Goal: Transaction & Acquisition: Purchase product/service

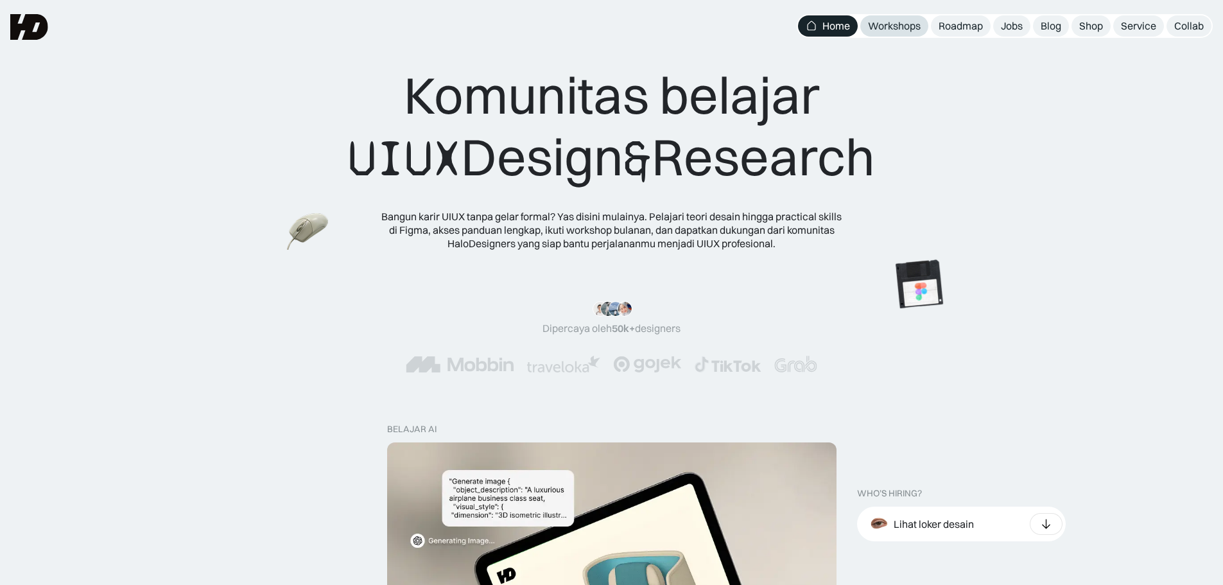
click at [912, 26] on div "Workshops" at bounding box center [894, 25] width 53 height 13
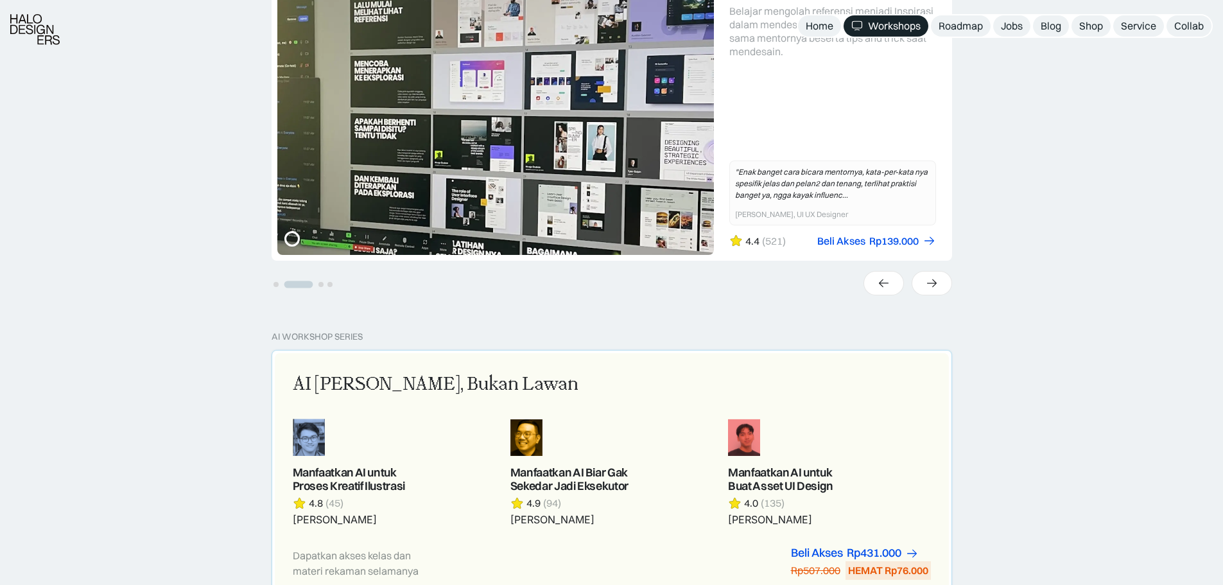
scroll to position [749, 0]
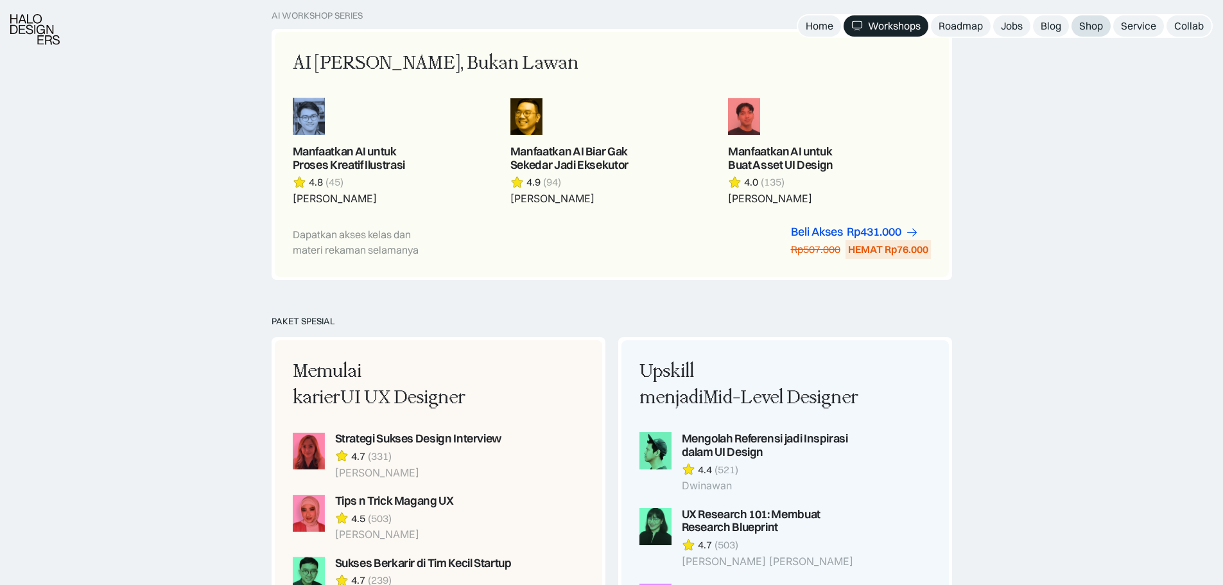
click at [1087, 28] on div "Shop" at bounding box center [1091, 25] width 24 height 13
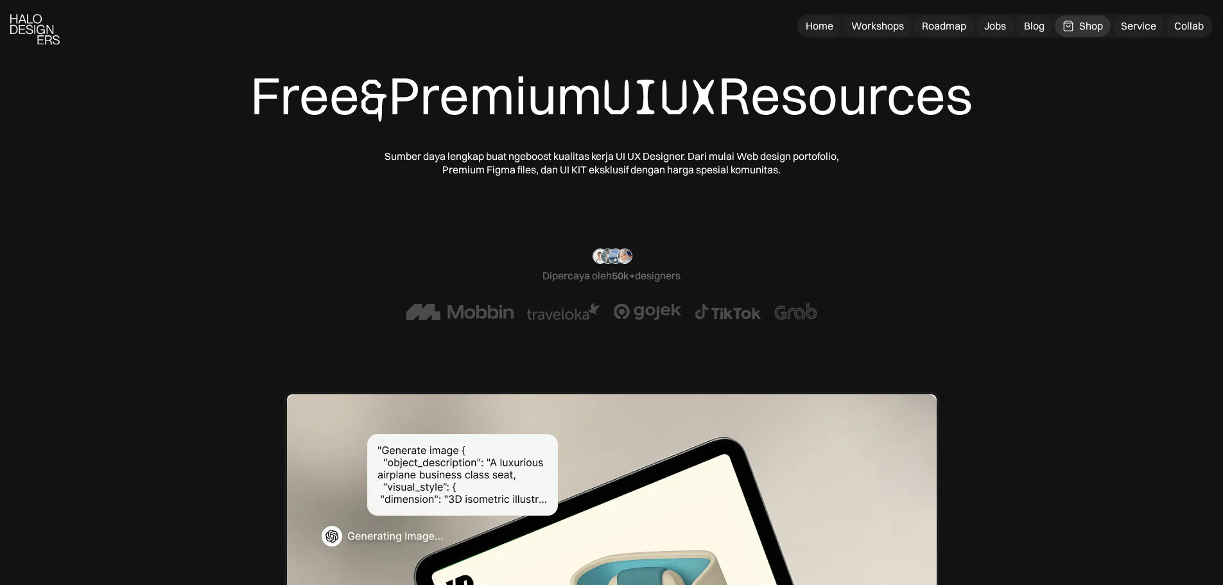
scroll to position [321, 0]
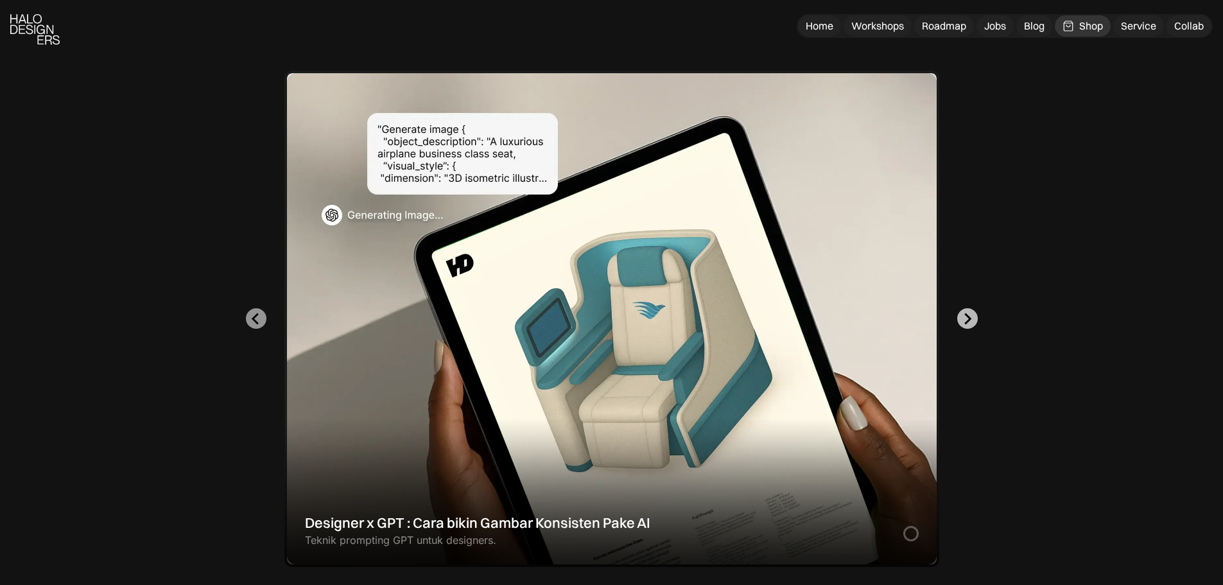
click at [967, 318] on icon "Next slide" at bounding box center [967, 319] width 12 height 12
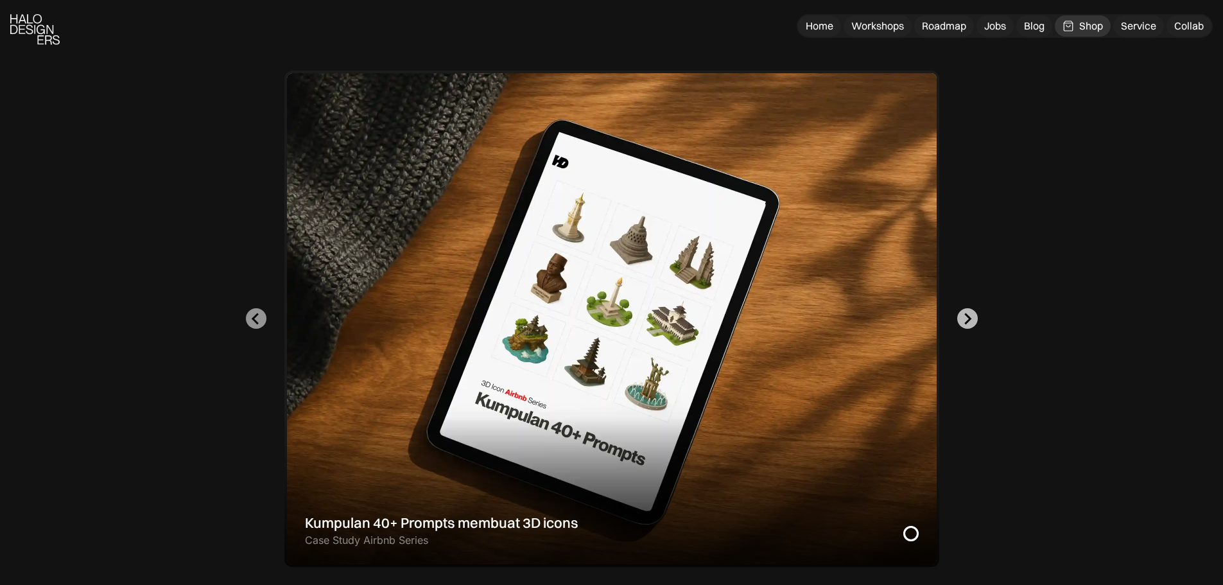
click at [967, 315] on icon "Go to first slide" at bounding box center [967, 319] width 7 height 12
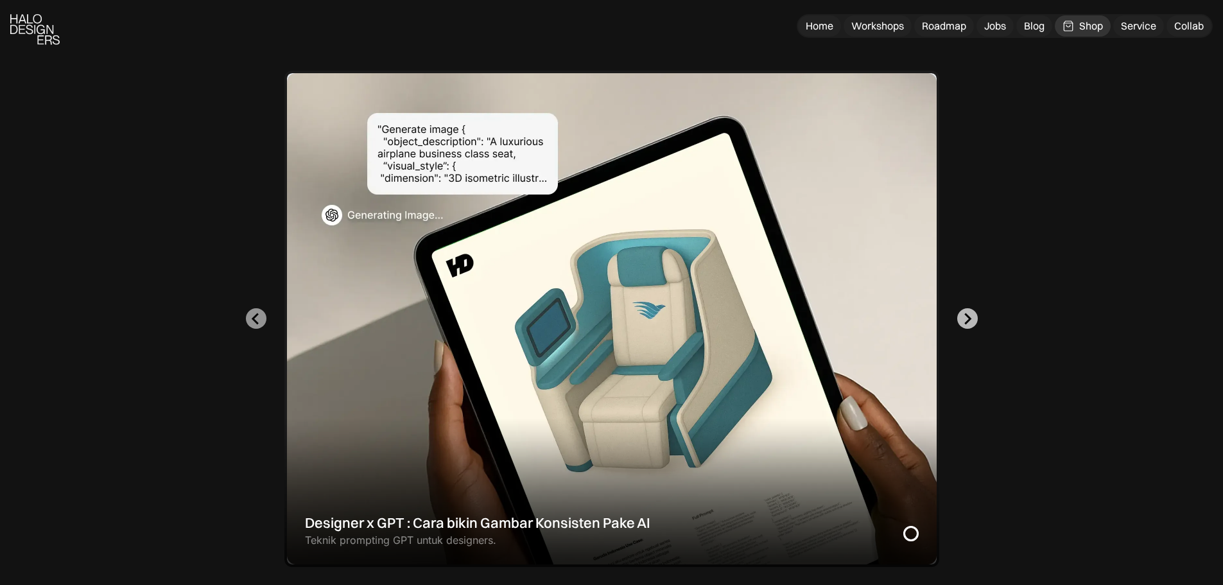
click at [967, 315] on icon "Next slide" at bounding box center [967, 319] width 7 height 12
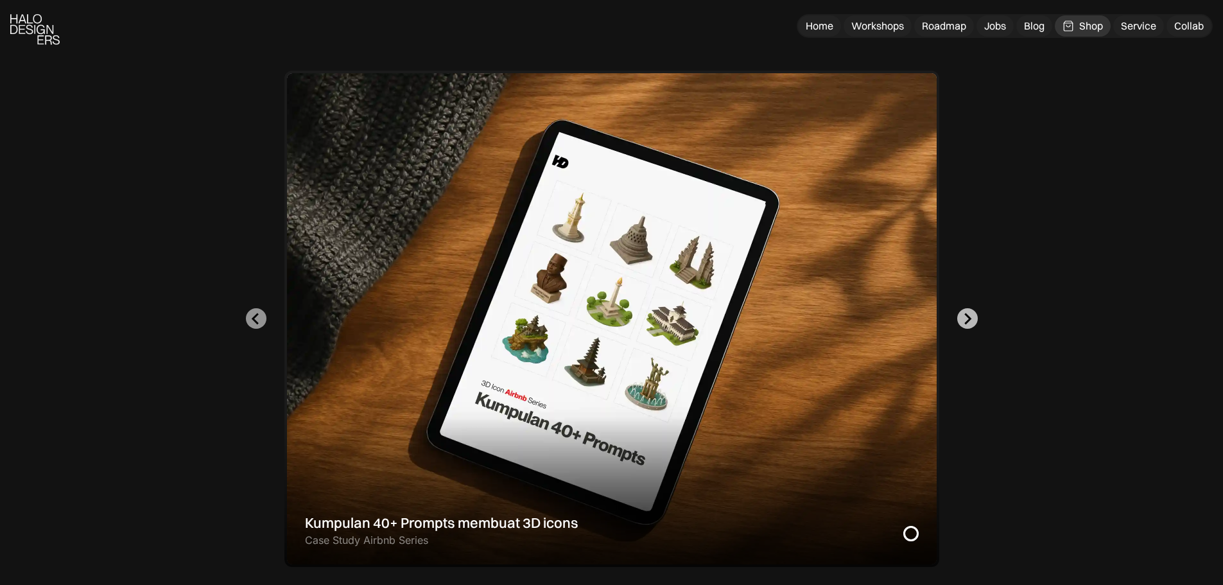
click at [967, 315] on icon "Go to first slide" at bounding box center [967, 319] width 7 height 12
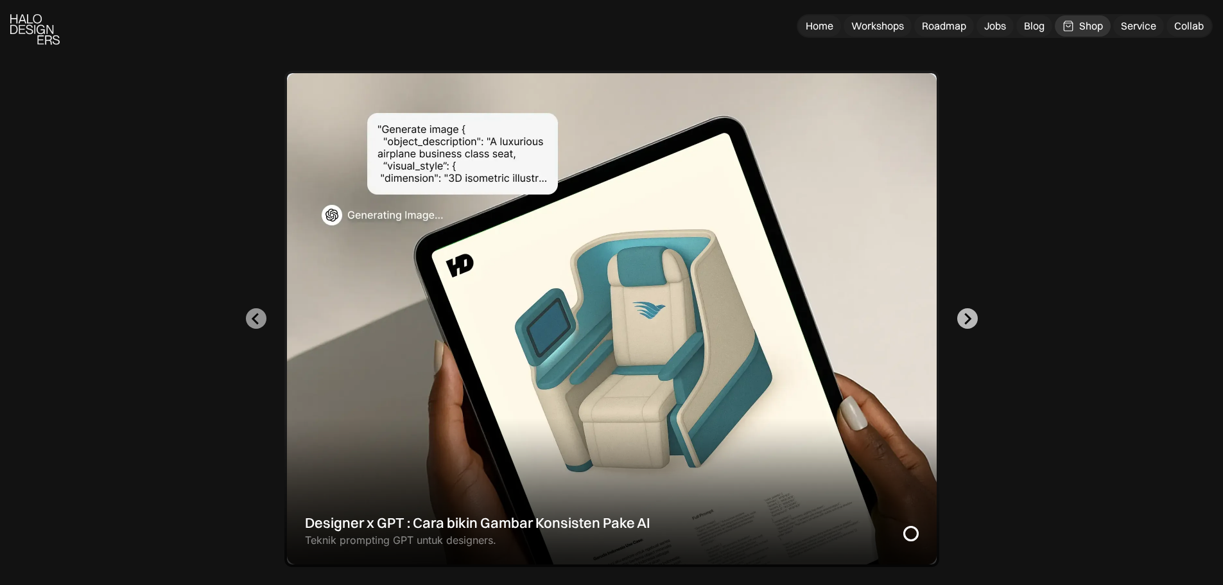
click at [967, 315] on icon "Next slide" at bounding box center [967, 319] width 7 height 12
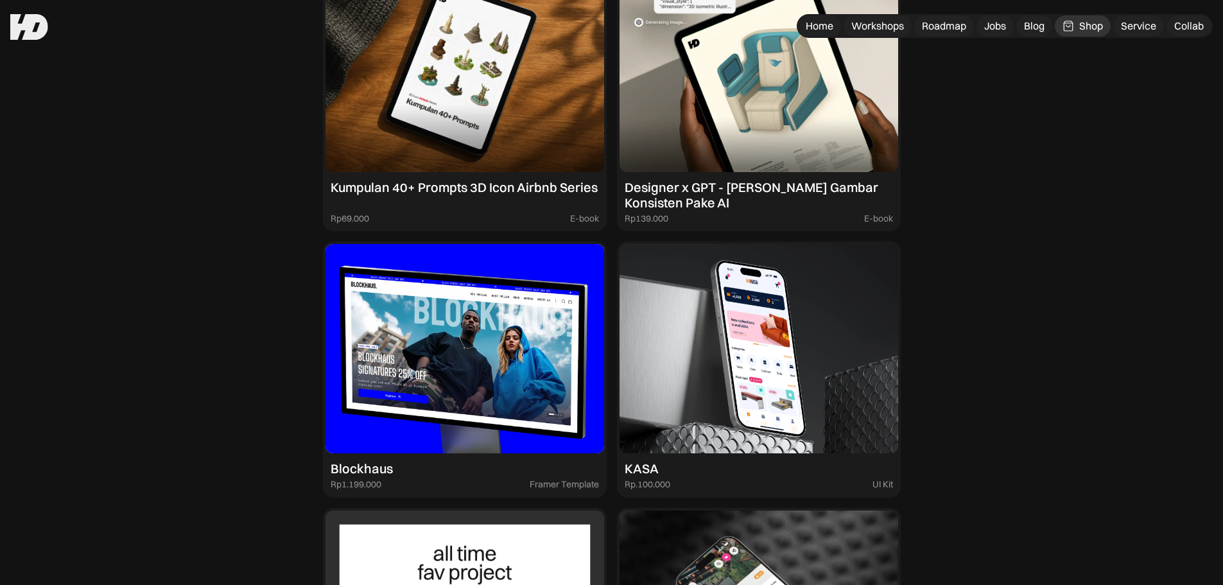
scroll to position [1450, 0]
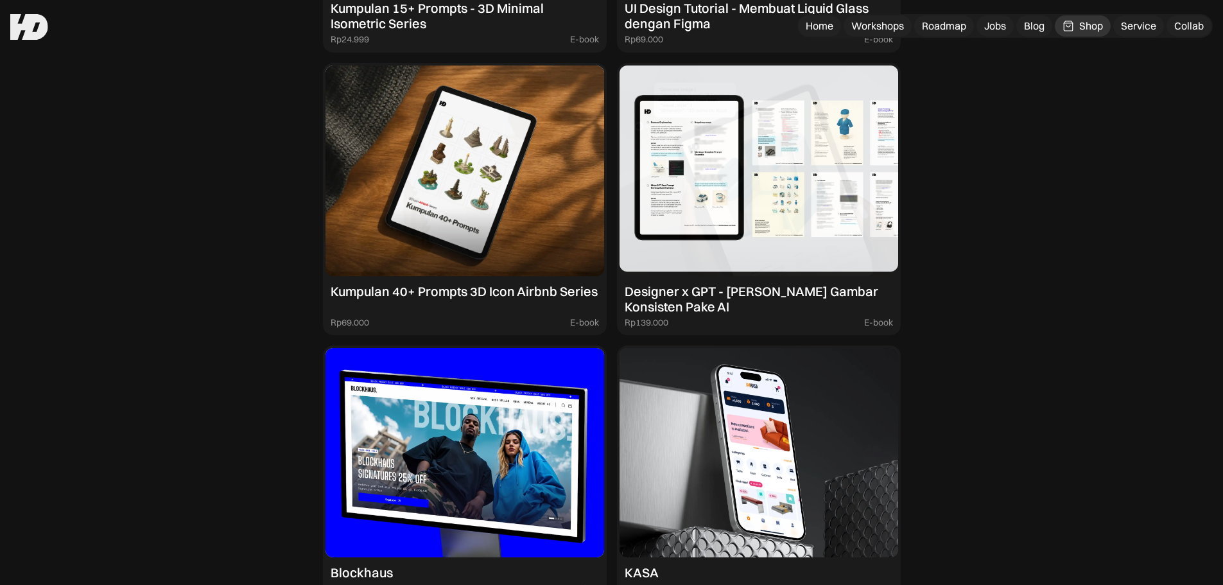
click at [758, 252] on img at bounding box center [759, 170] width 279 height 211
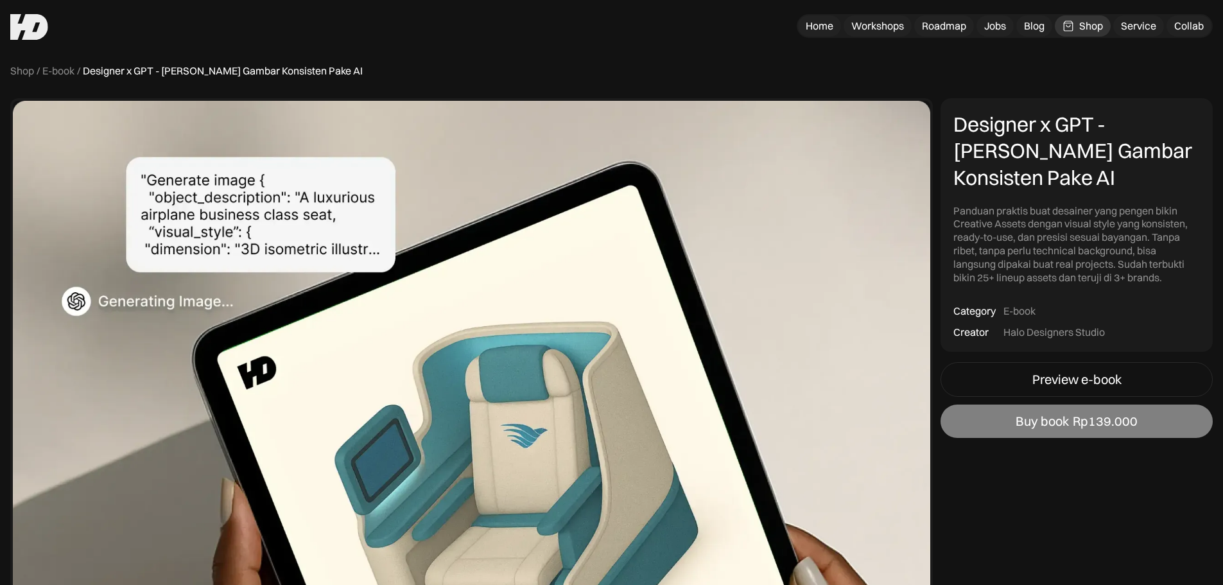
click at [1023, 429] on link "Buy book Rp139.000" at bounding box center [1077, 420] width 272 height 33
